Goal: Navigation & Orientation: Find specific page/section

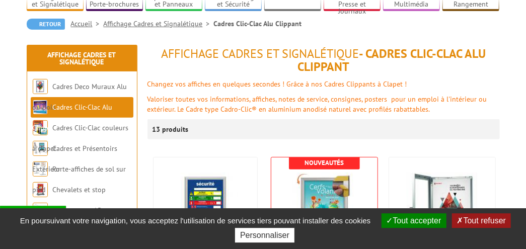
scroll to position [96, 0]
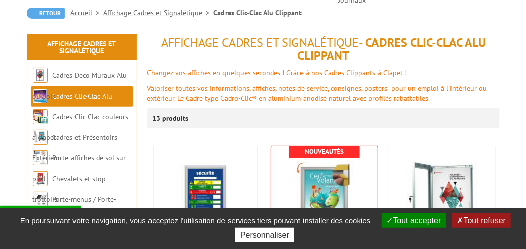
click at [421, 215] on button "Tout accepter" at bounding box center [414, 221] width 65 height 15
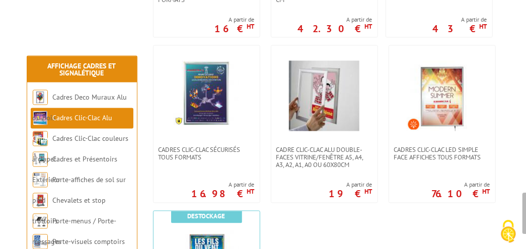
scroll to position [533, 0]
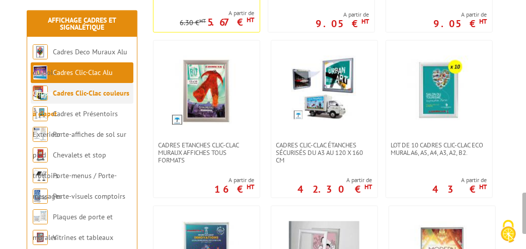
click at [93, 91] on link "Cadres Clic-Clac couleurs à clapet" at bounding box center [81, 104] width 97 height 30
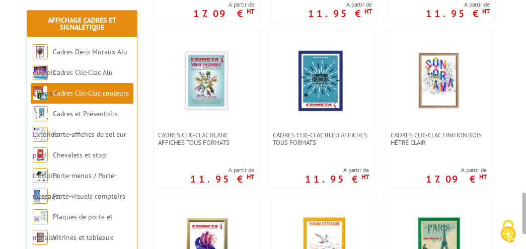
scroll to position [391, 0]
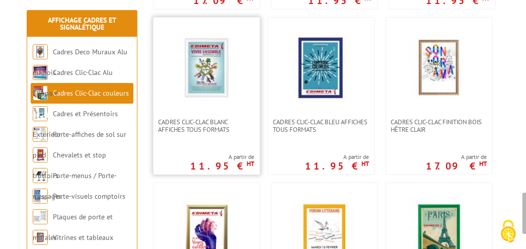
click at [216, 114] on link at bounding box center [207, 68] width 106 height 101
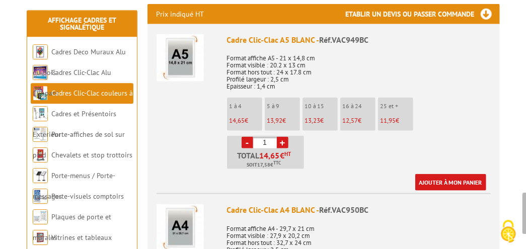
scroll to position [370, 0]
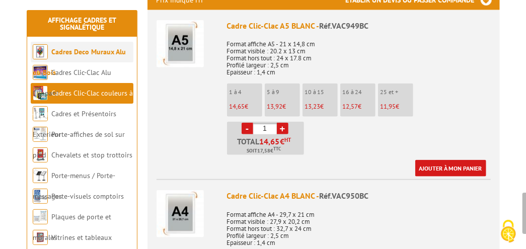
click at [87, 49] on link "Cadres Deco Muraux Alu ou Bois" at bounding box center [79, 62] width 93 height 30
